Goal: Information Seeking & Learning: Learn about a topic

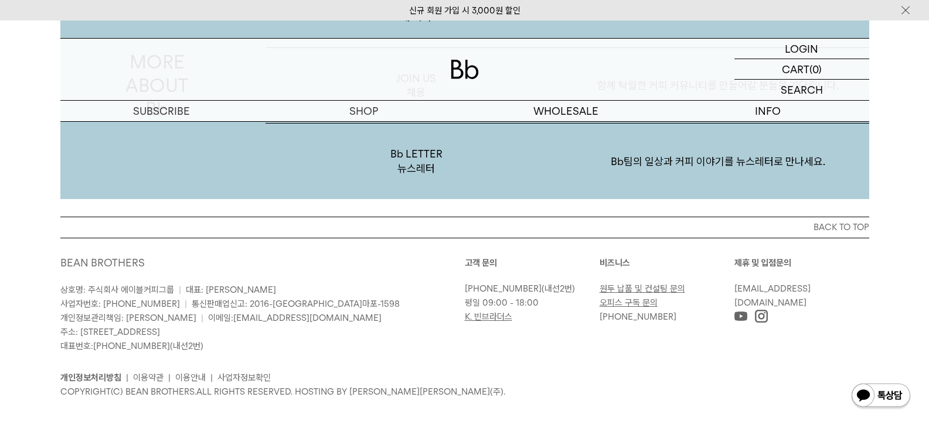
scroll to position [2284, 0]
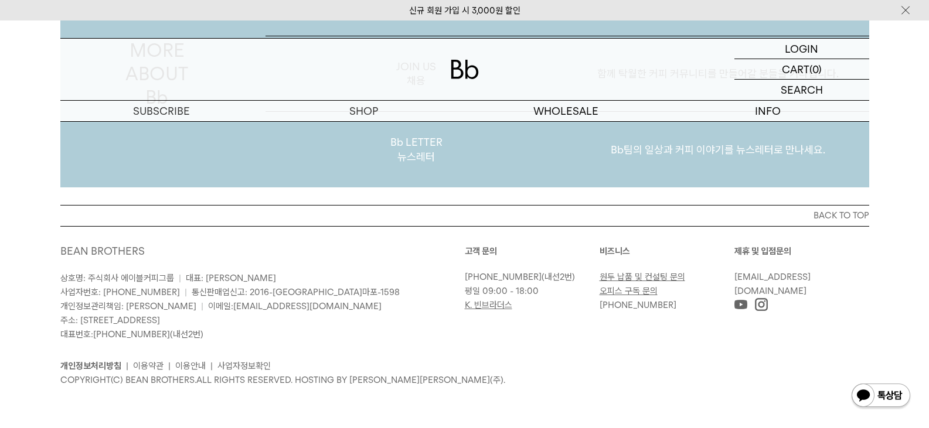
click at [418, 150] on p "Bb LETTER 뉴스레터" at bounding box center [416, 150] width 302 height 76
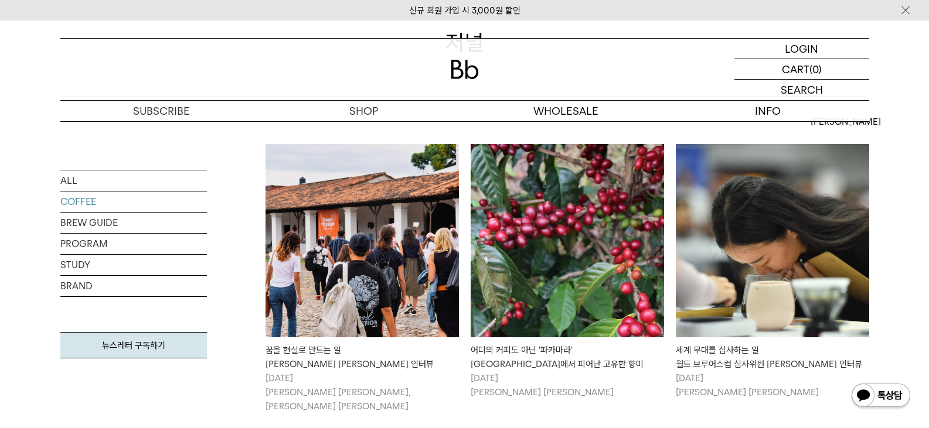
scroll to position [234, 0]
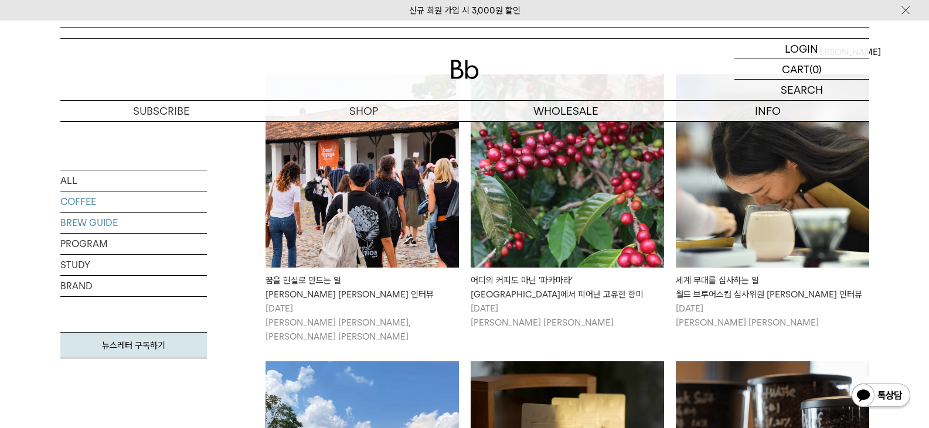
click at [136, 223] on link "BREW GUIDE" at bounding box center [133, 223] width 146 height 21
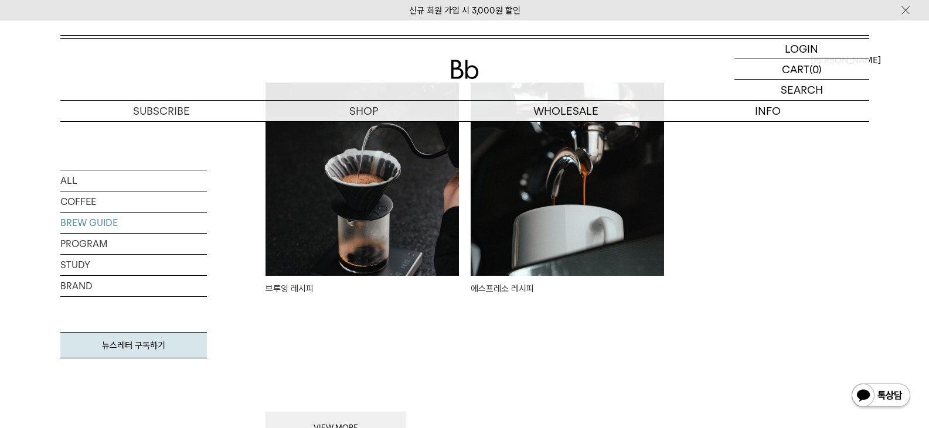
scroll to position [234, 0]
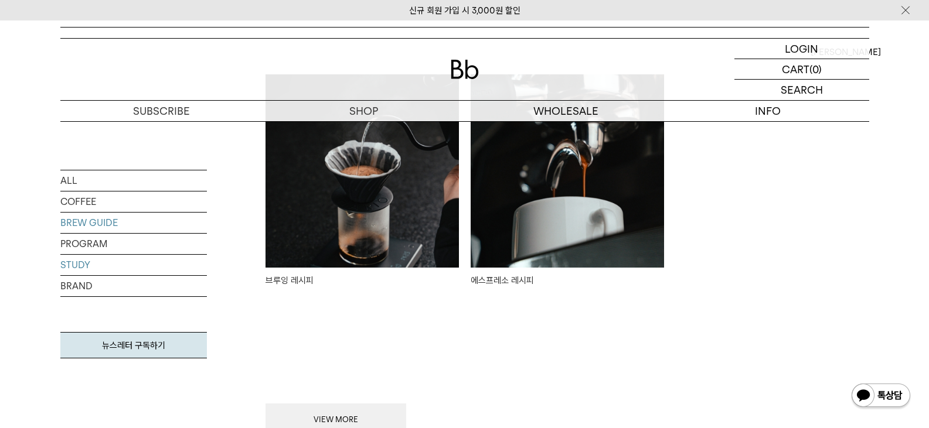
click at [84, 263] on link "STUDY" at bounding box center [133, 265] width 146 height 21
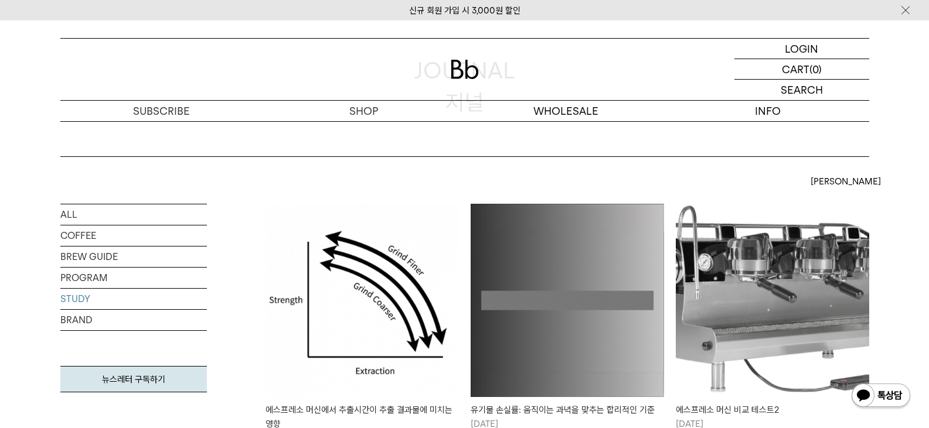
scroll to position [117, 0]
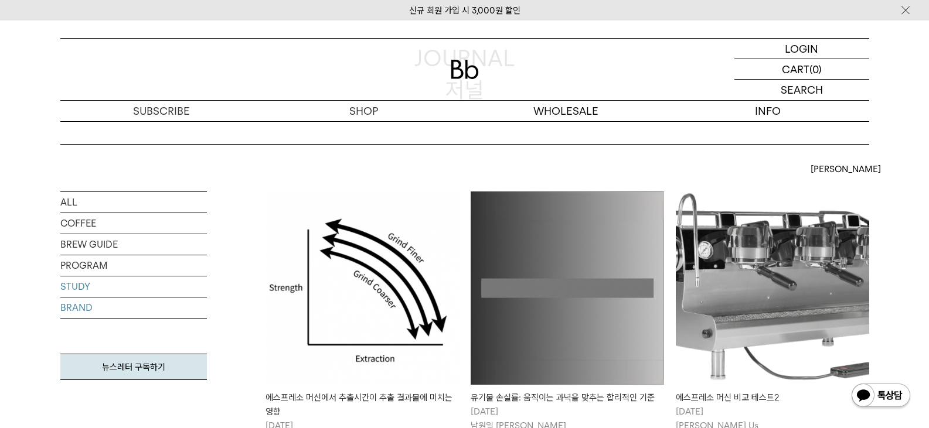
click at [101, 310] on link "BRAND" at bounding box center [133, 308] width 146 height 21
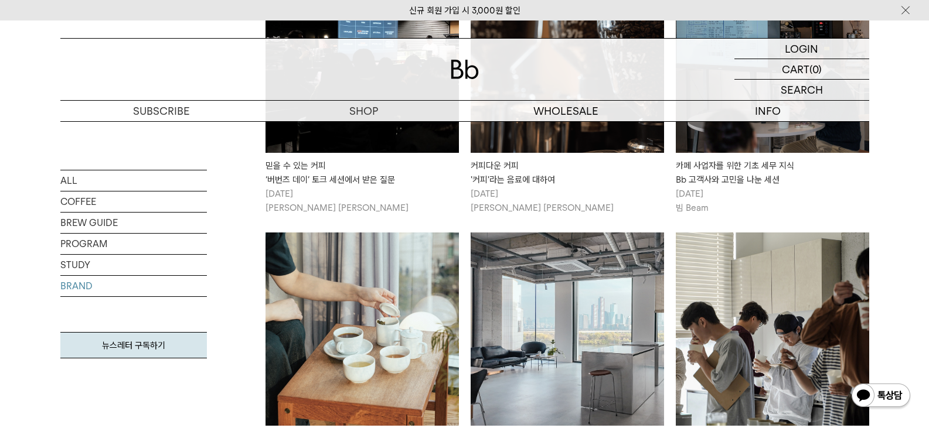
scroll to position [410, 0]
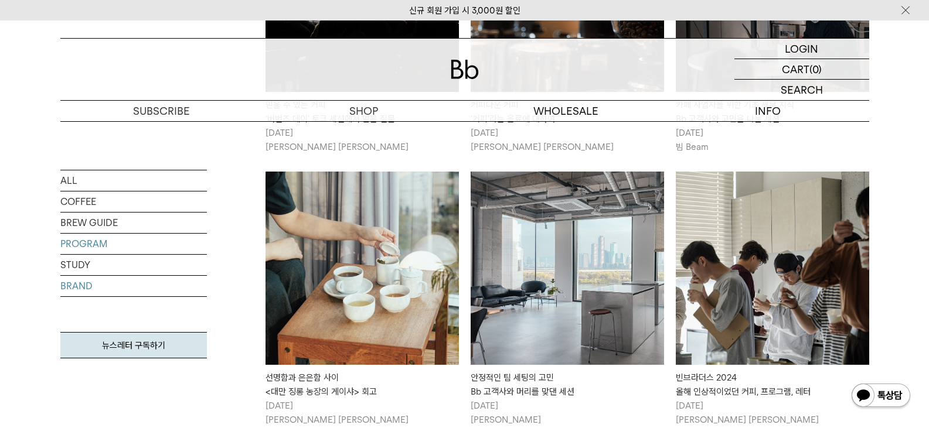
click at [121, 248] on link "PROGRAM" at bounding box center [133, 244] width 146 height 21
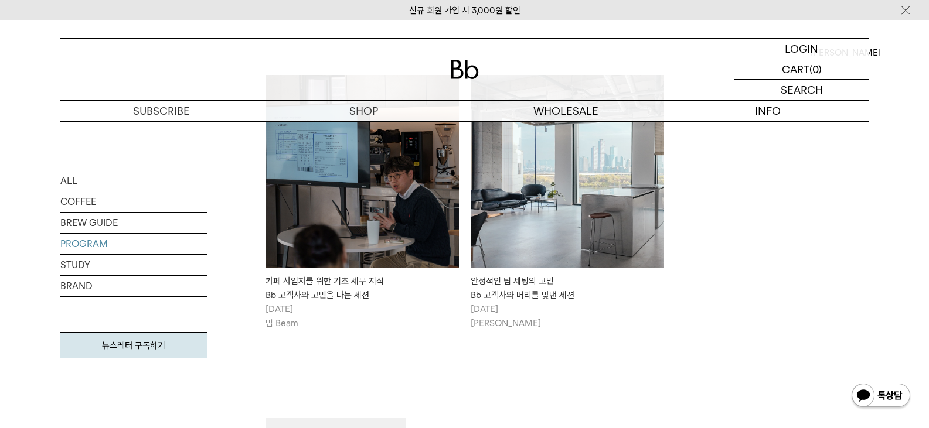
scroll to position [234, 0]
click at [128, 204] on link "COFFEE" at bounding box center [133, 202] width 146 height 21
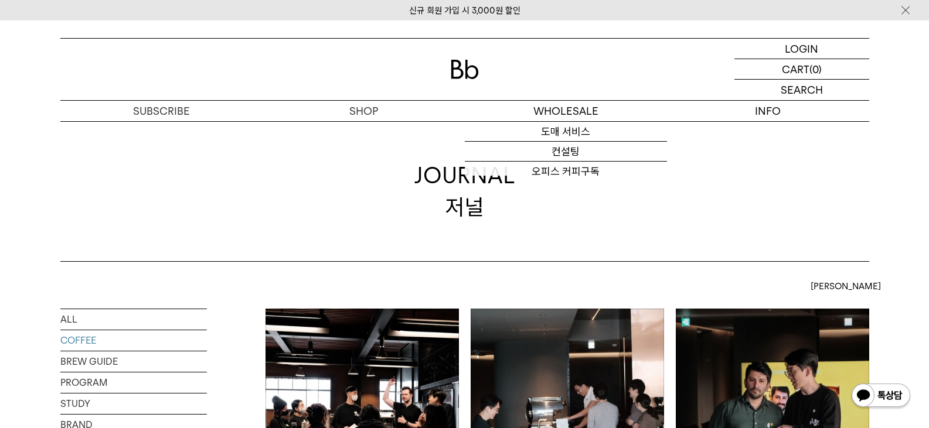
click at [462, 74] on img at bounding box center [465, 69] width 28 height 19
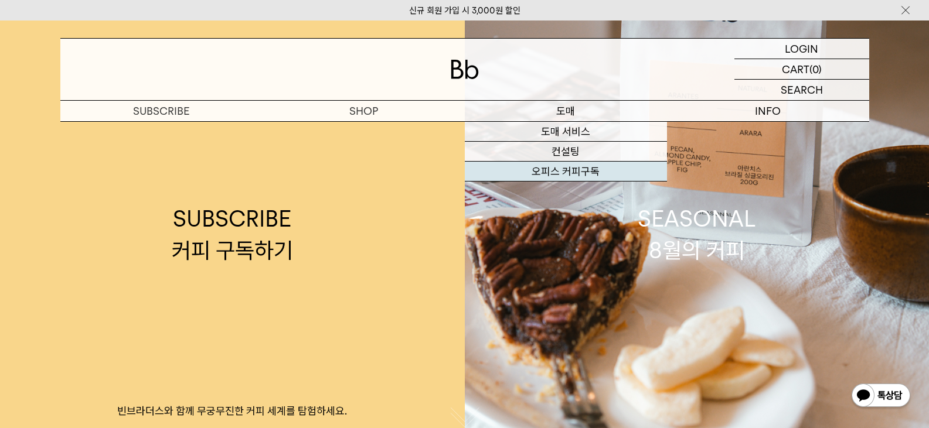
click at [568, 165] on link "오피스 커피구독" at bounding box center [566, 172] width 202 height 20
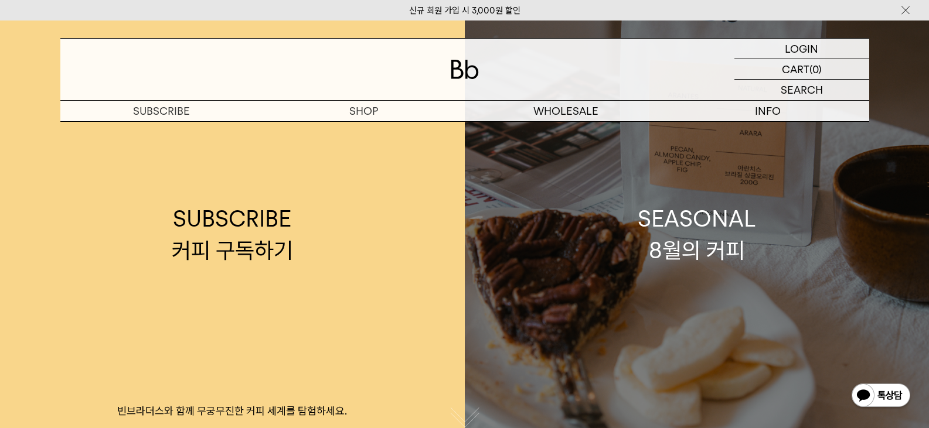
click at [690, 248] on div "SEASONAL 8월의 커피" at bounding box center [696, 234] width 118 height 62
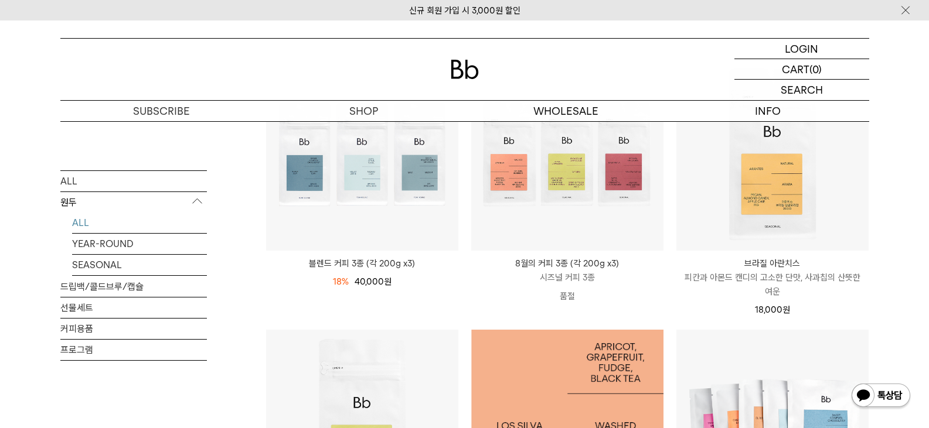
scroll to position [176, 0]
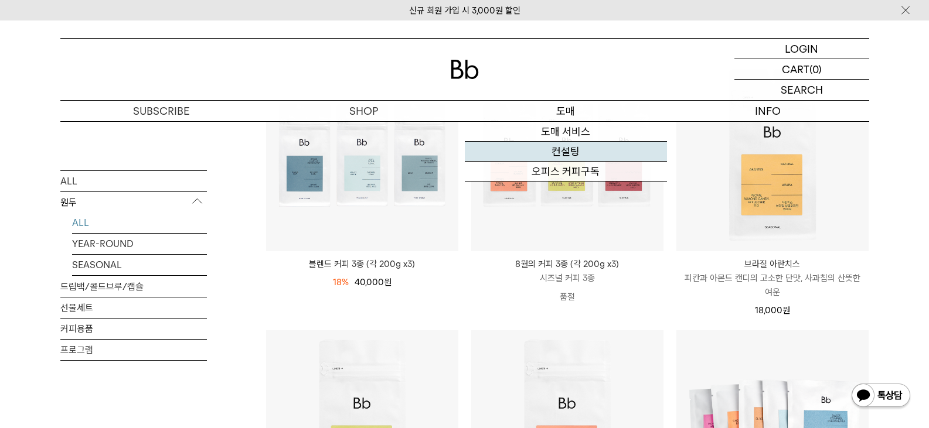
click at [569, 150] on link "컨설팅" at bounding box center [566, 152] width 202 height 20
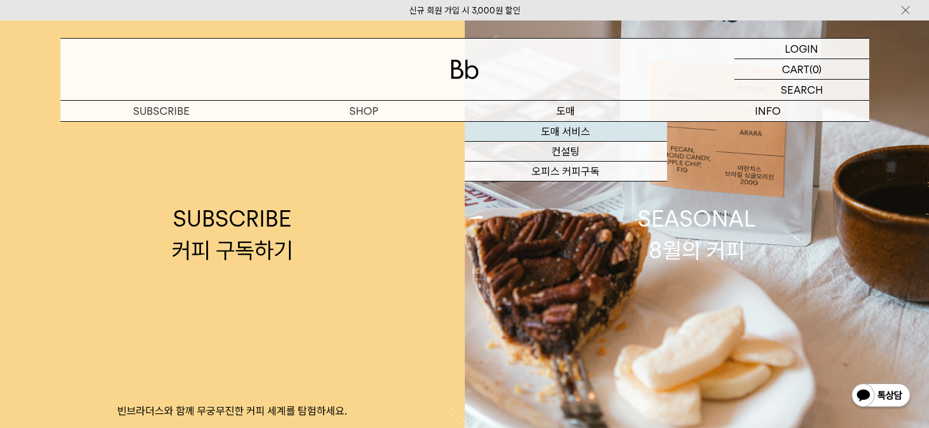
click at [571, 129] on link "도매 서비스" at bounding box center [566, 132] width 202 height 20
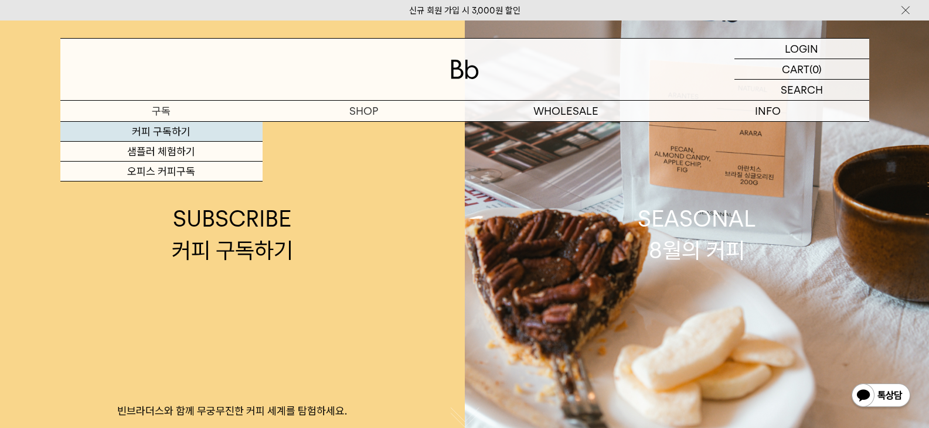
click at [165, 128] on link "커피 구독하기" at bounding box center [161, 132] width 202 height 20
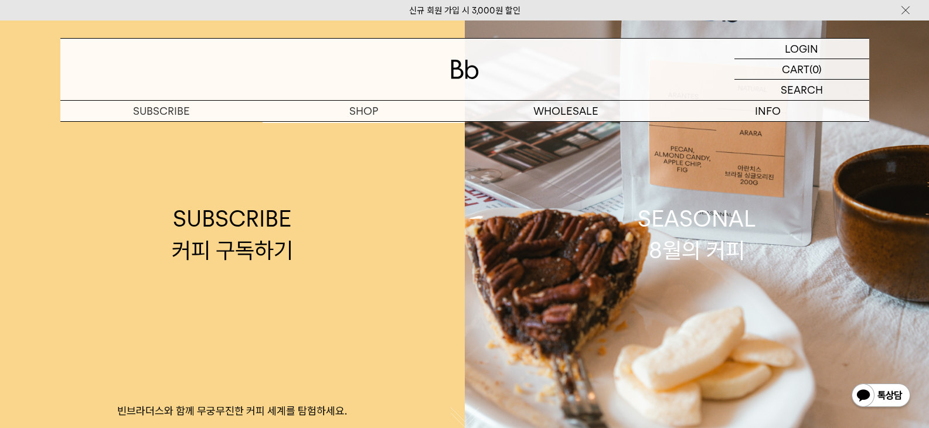
click at [468, 67] on img at bounding box center [465, 69] width 28 height 19
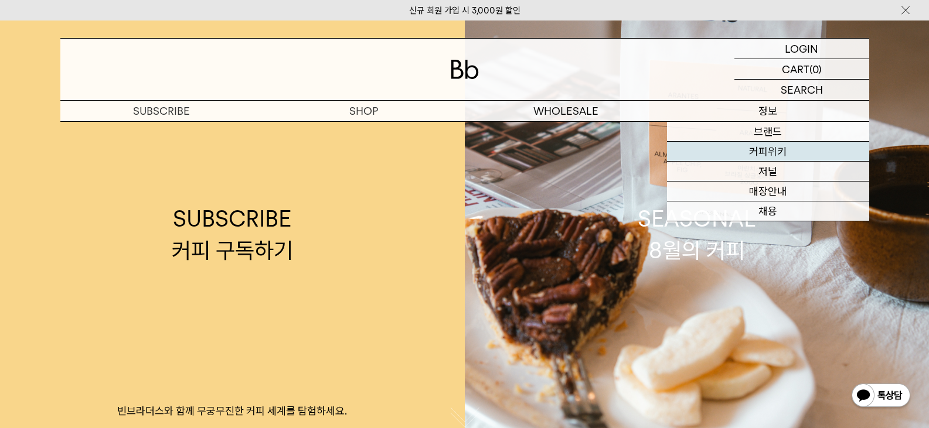
click at [773, 151] on link "커피위키" at bounding box center [768, 152] width 202 height 20
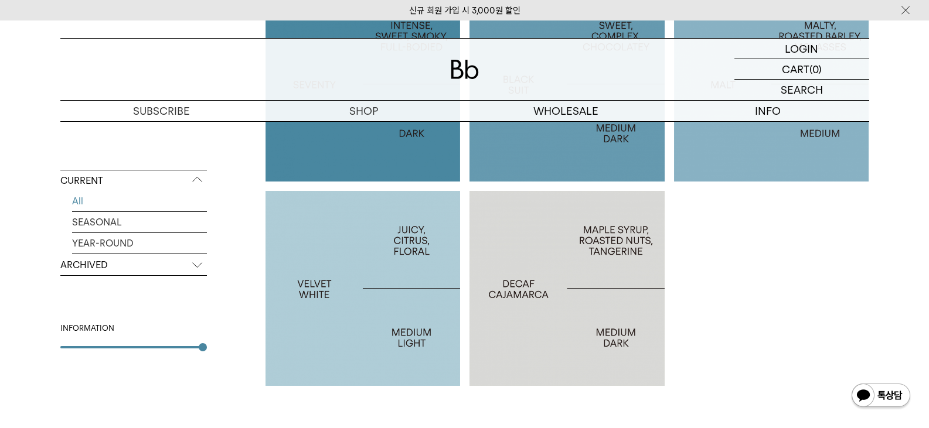
scroll to position [996, 0]
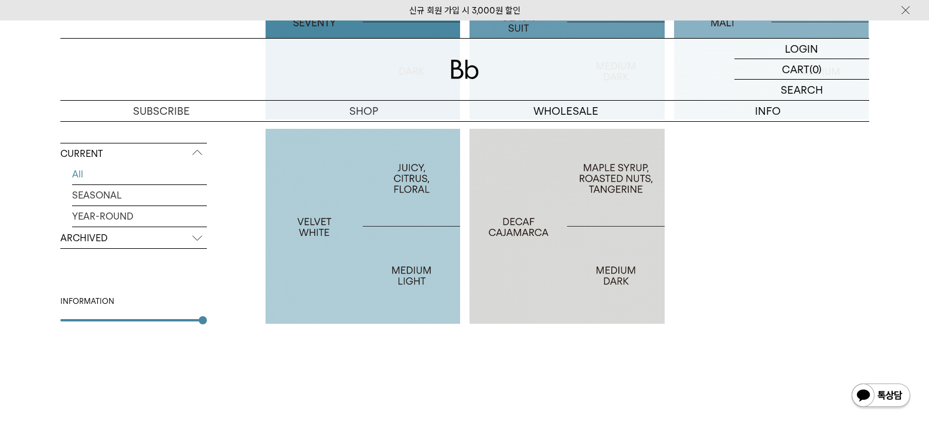
click at [107, 238] on p "ARCHIVED" at bounding box center [133, 238] width 146 height 21
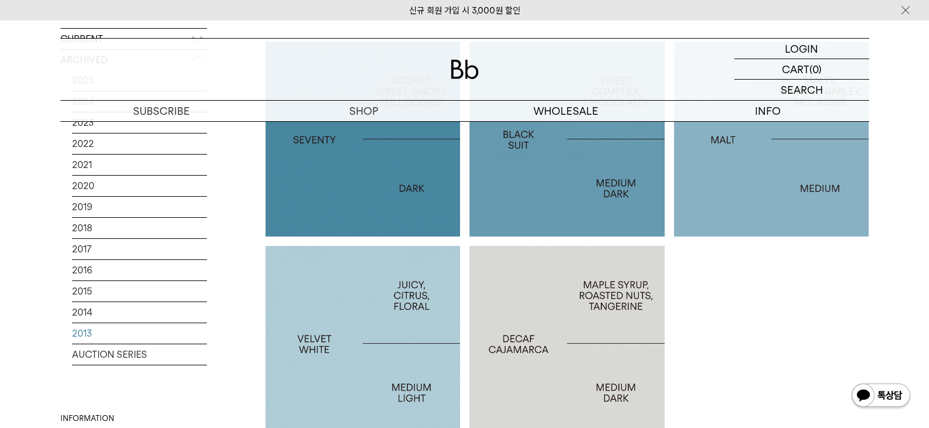
scroll to position [762, 0]
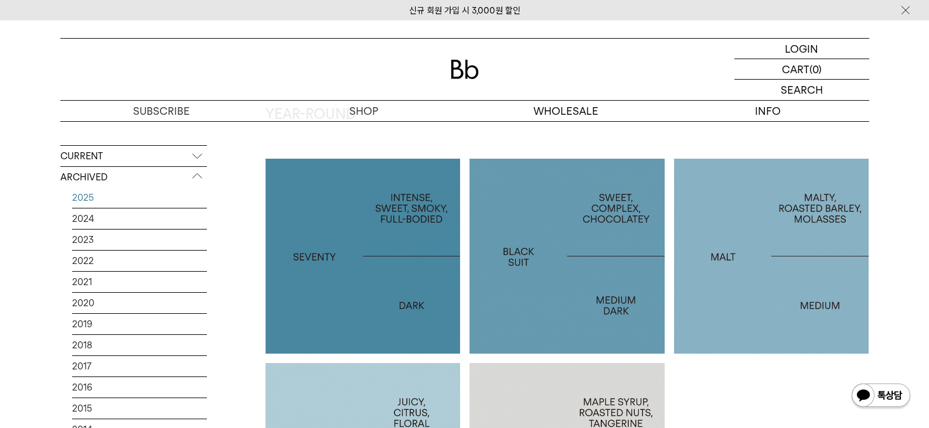
click at [133, 199] on link "2025" at bounding box center [139, 197] width 135 height 21
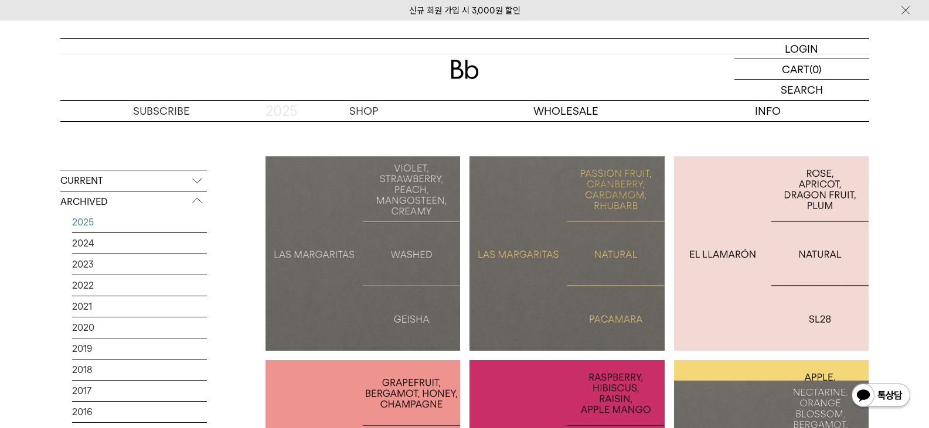
scroll to position [234, 0]
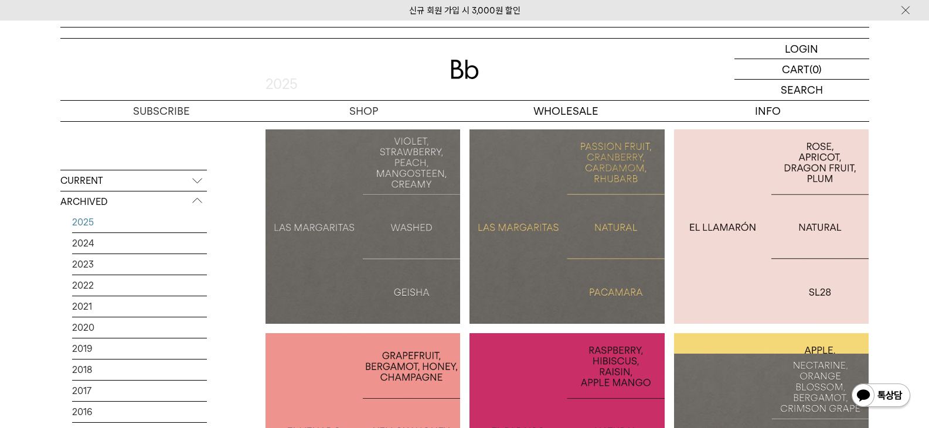
click at [354, 250] on div at bounding box center [362, 226] width 195 height 195
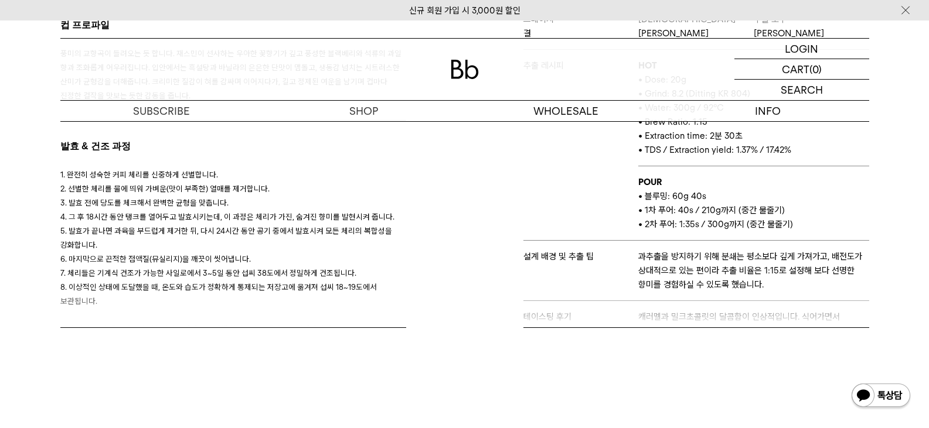
scroll to position [644, 0]
